Goal: Check status: Check status

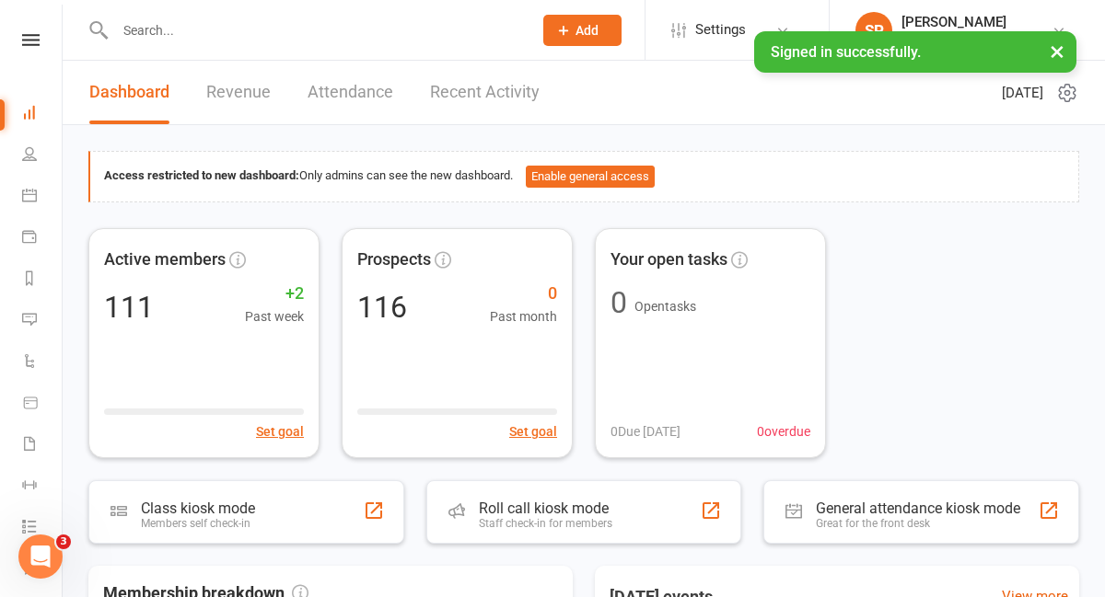
click at [268, 39] on input "text" at bounding box center [315, 30] width 410 height 26
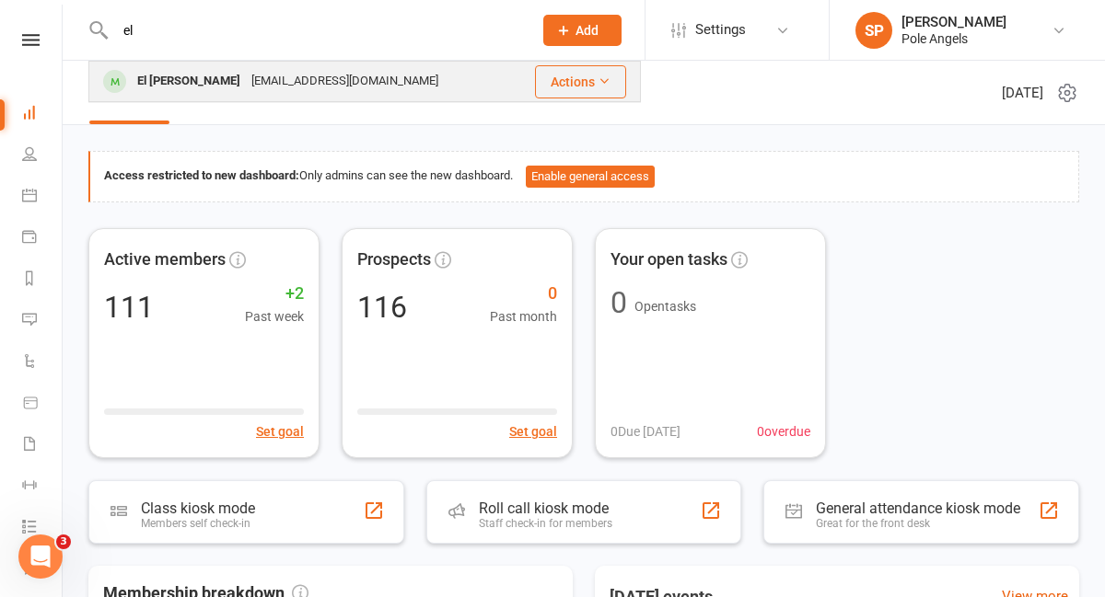
type input "el"
click at [246, 78] on div "[EMAIL_ADDRESS][DOMAIN_NAME]" at bounding box center [345, 81] width 198 height 27
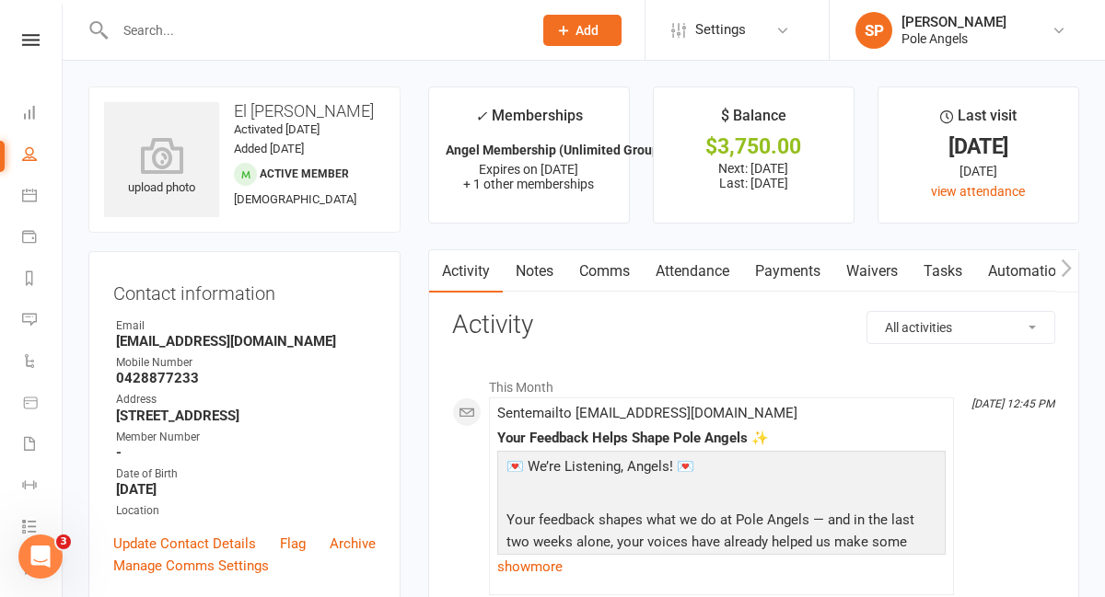
click at [784, 259] on link "Payments" at bounding box center [787, 271] width 91 height 42
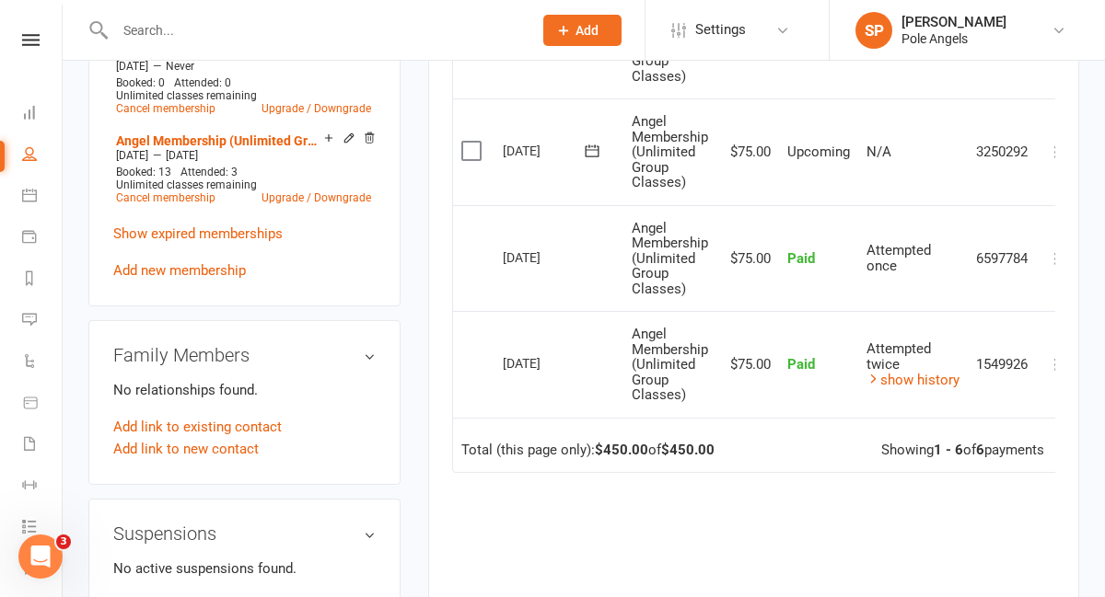
scroll to position [775, 0]
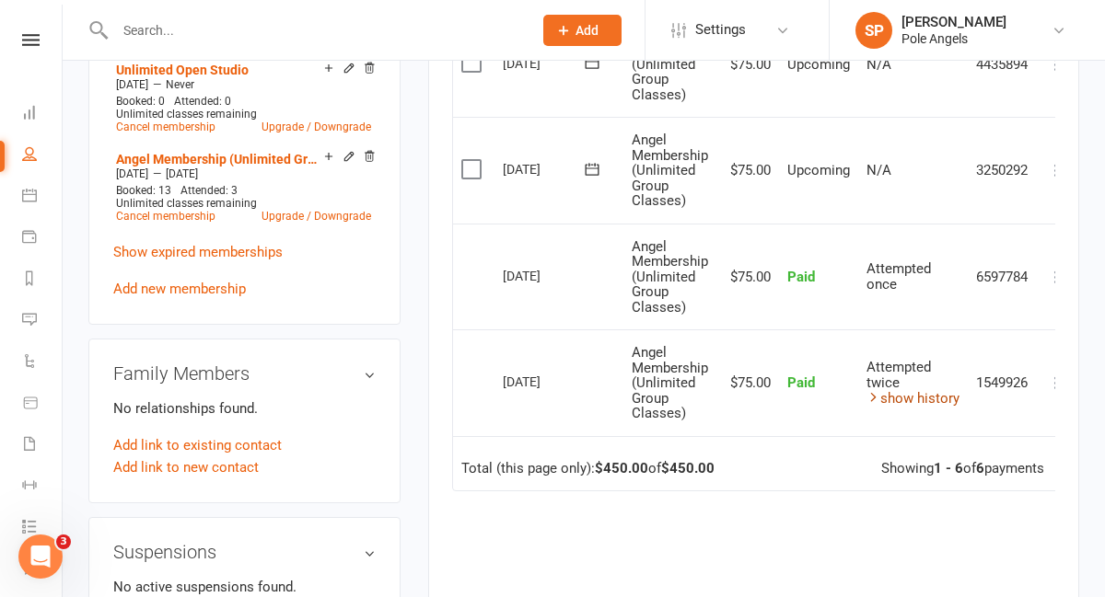
click at [910, 400] on link "show history" at bounding box center [912, 398] width 93 height 17
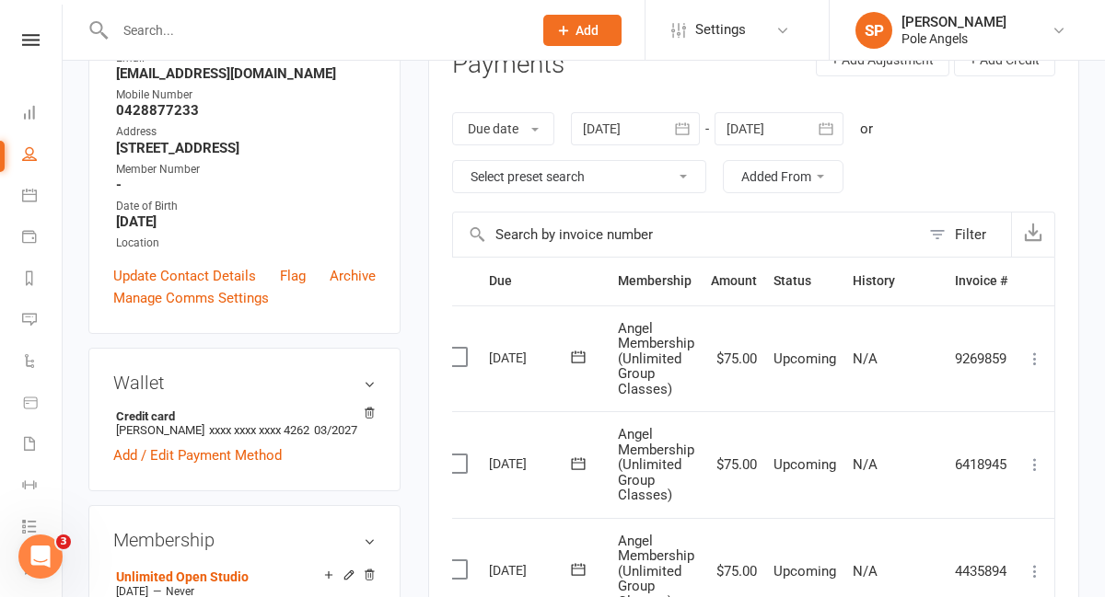
scroll to position [256, 0]
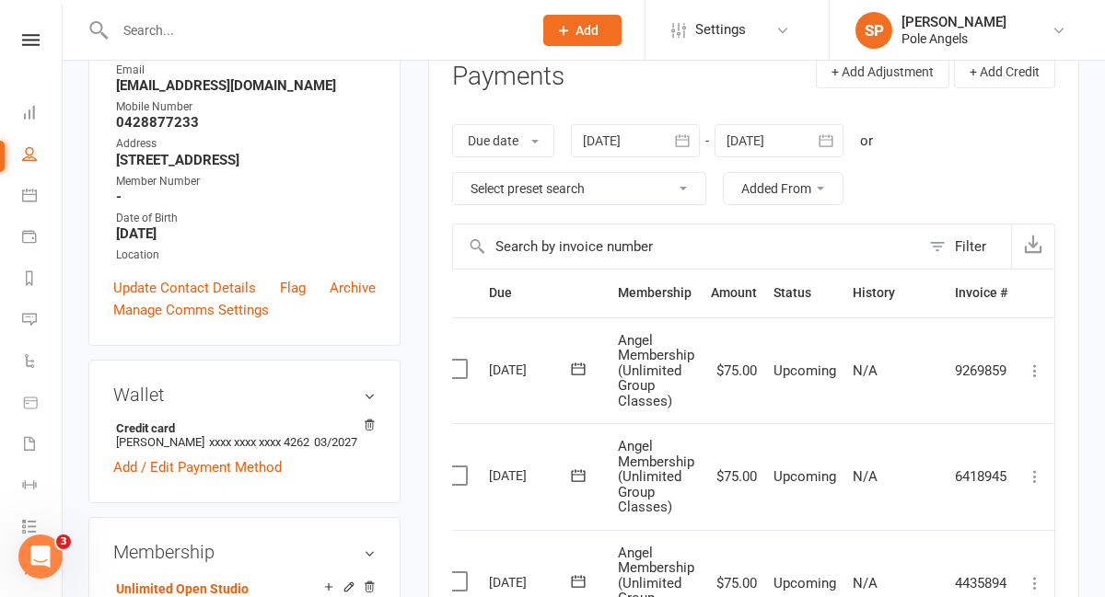
click at [690, 138] on icon "button" at bounding box center [682, 141] width 18 height 18
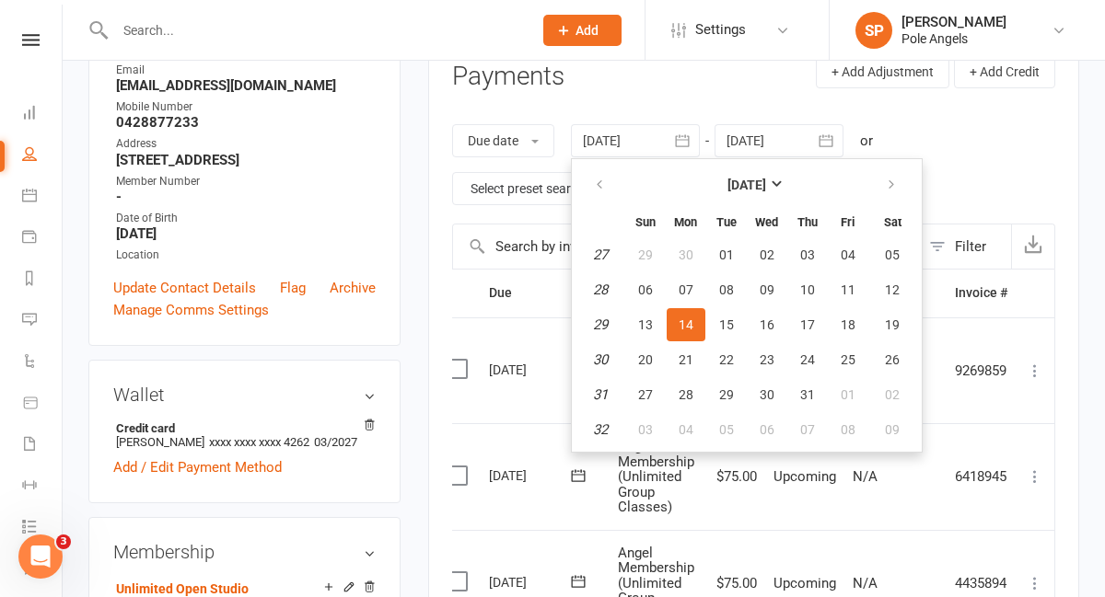
click at [690, 138] on icon "button" at bounding box center [682, 141] width 18 height 18
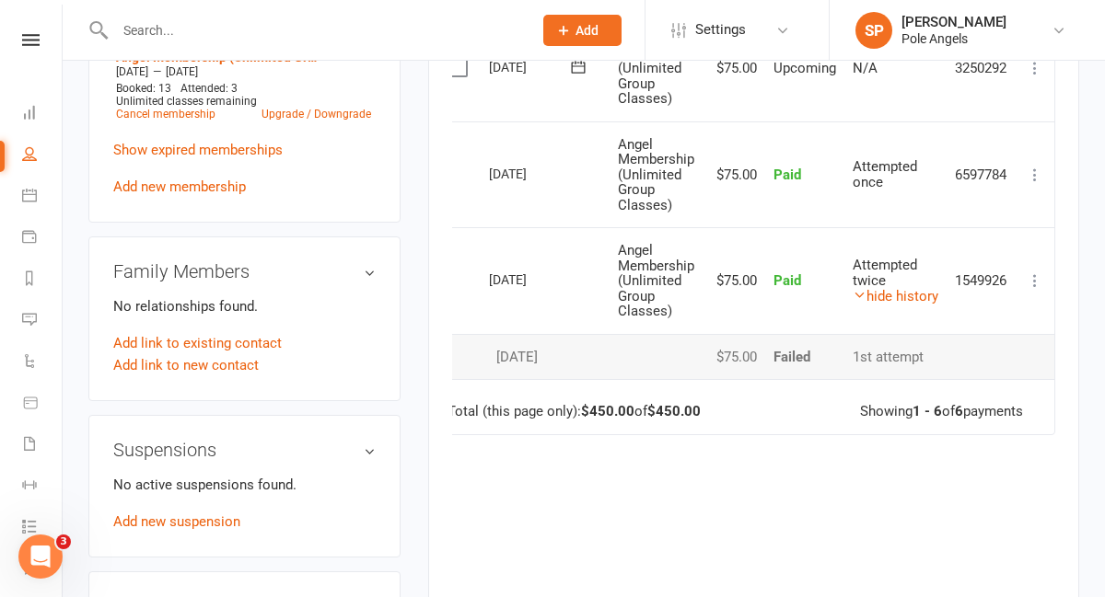
scroll to position [664, 0]
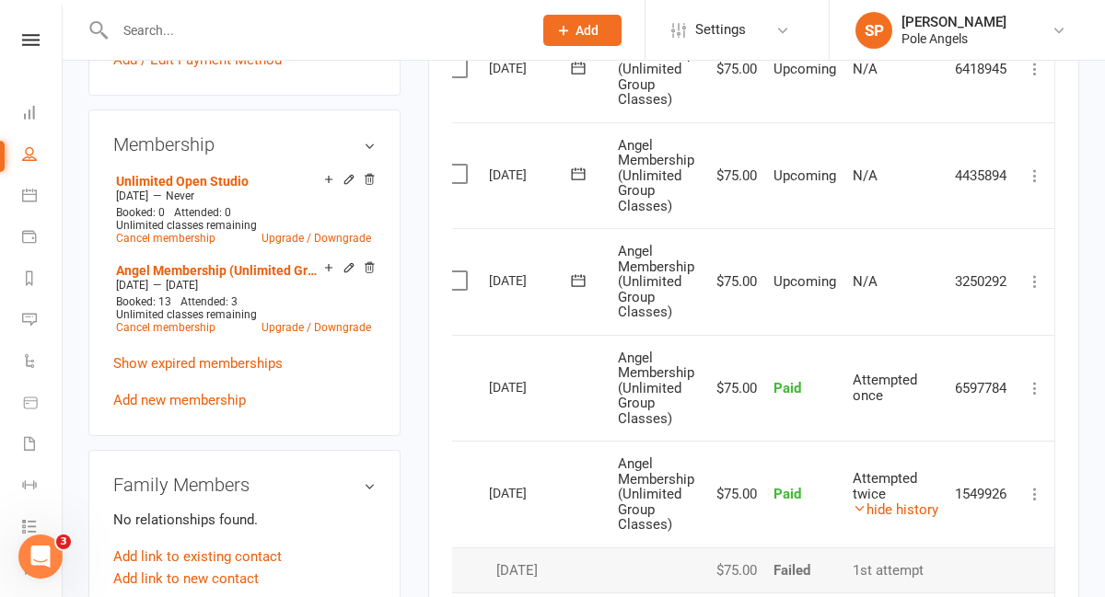
click at [1032, 391] on icon at bounding box center [1035, 388] width 18 height 18
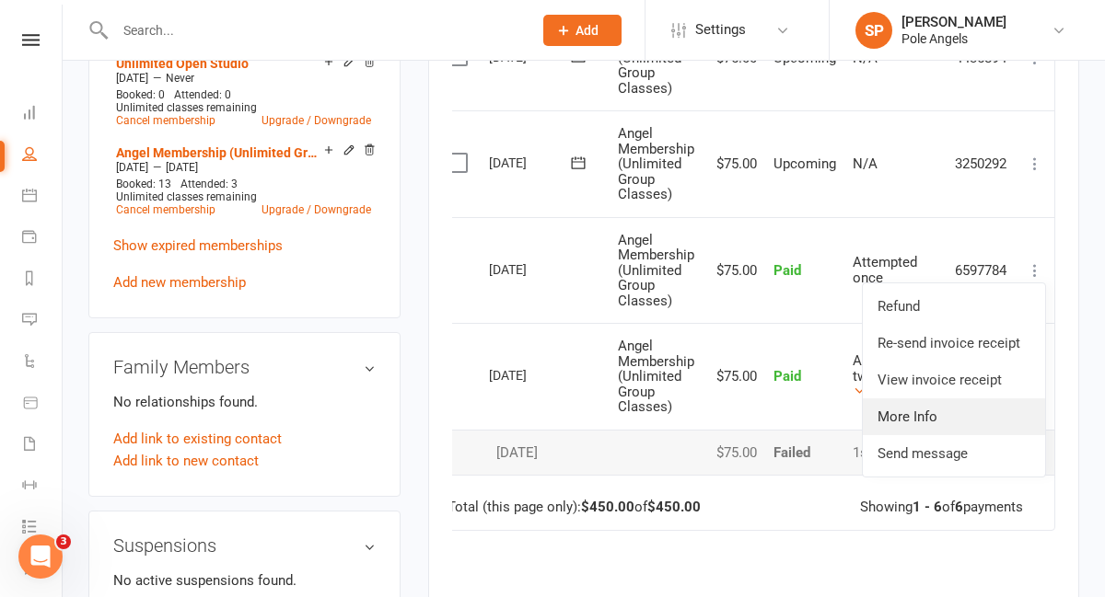
scroll to position [782, 0]
click at [862, 266] on span "Attempted once" at bounding box center [884, 269] width 64 height 32
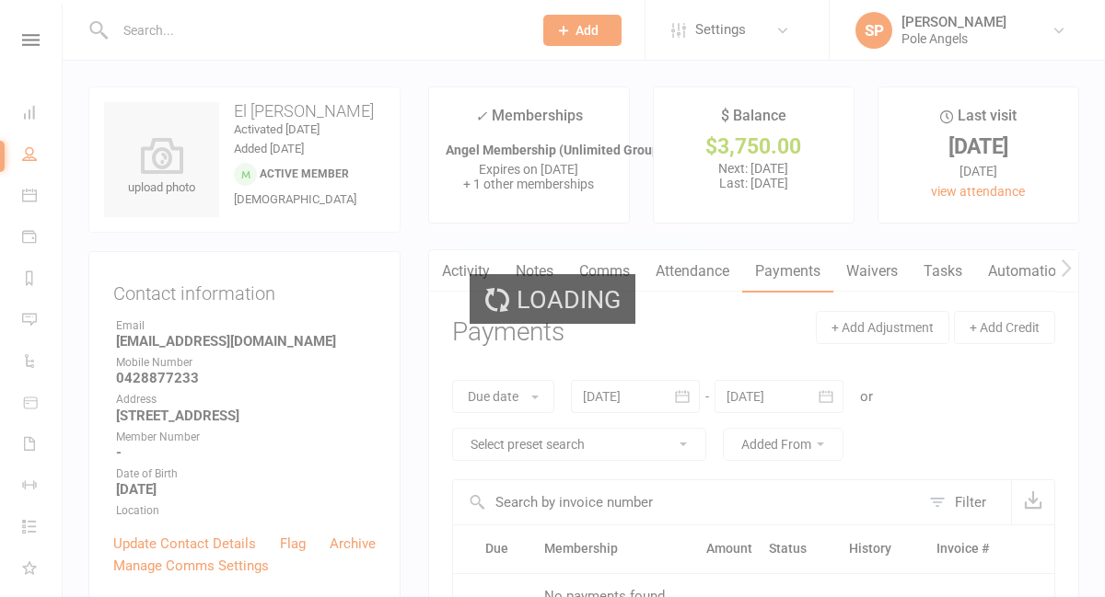
scroll to position [782, 0]
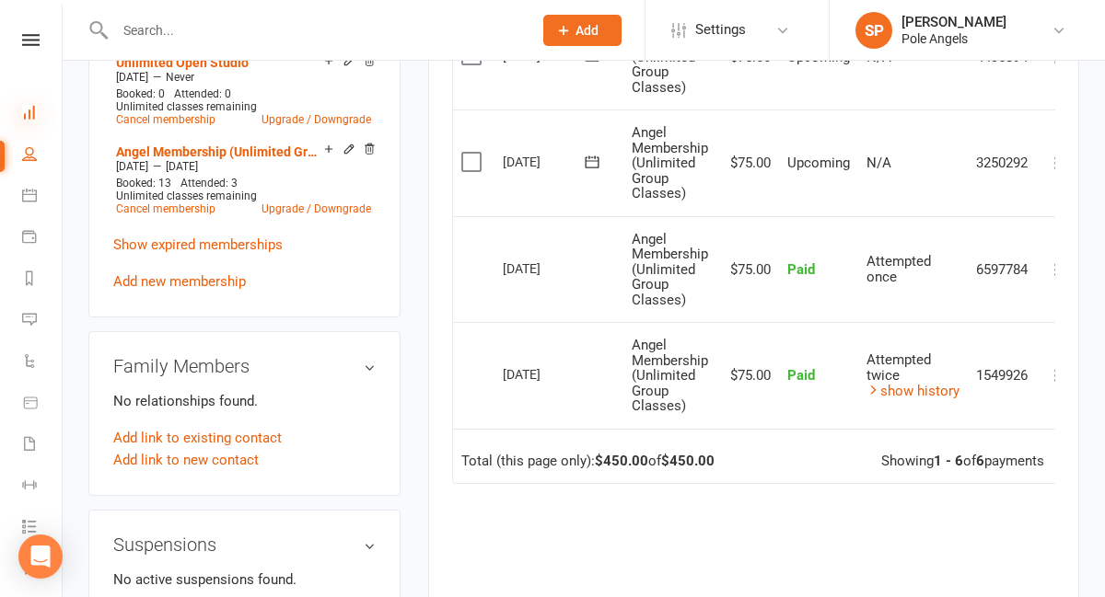
click at [29, 116] on icon at bounding box center [29, 112] width 15 height 15
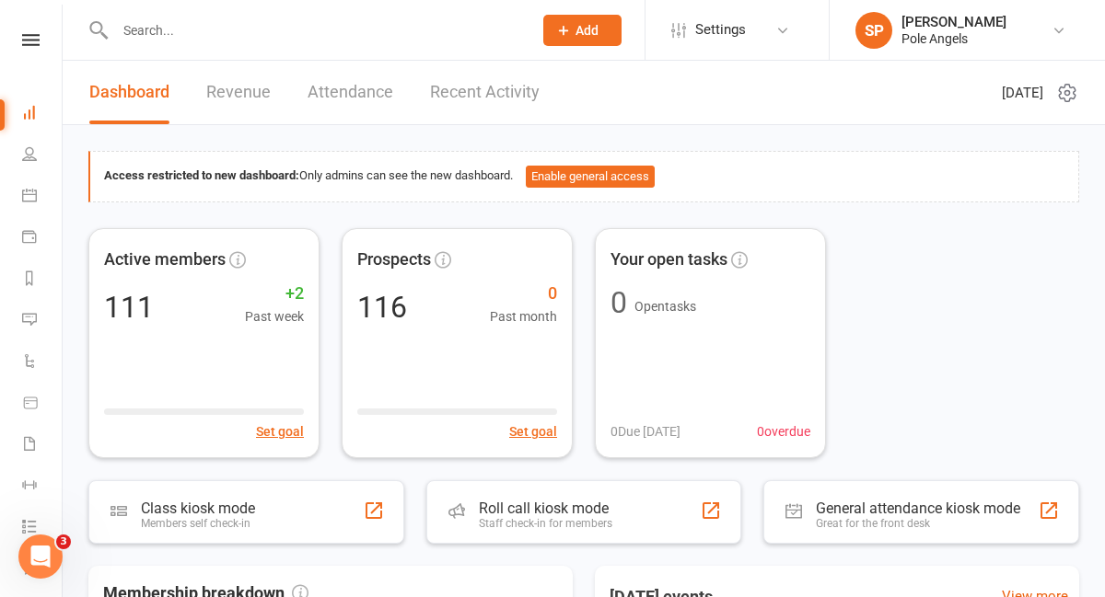
click at [505, 93] on link "Recent Activity" at bounding box center [485, 93] width 110 height 64
